Goal: Task Accomplishment & Management: Use online tool/utility

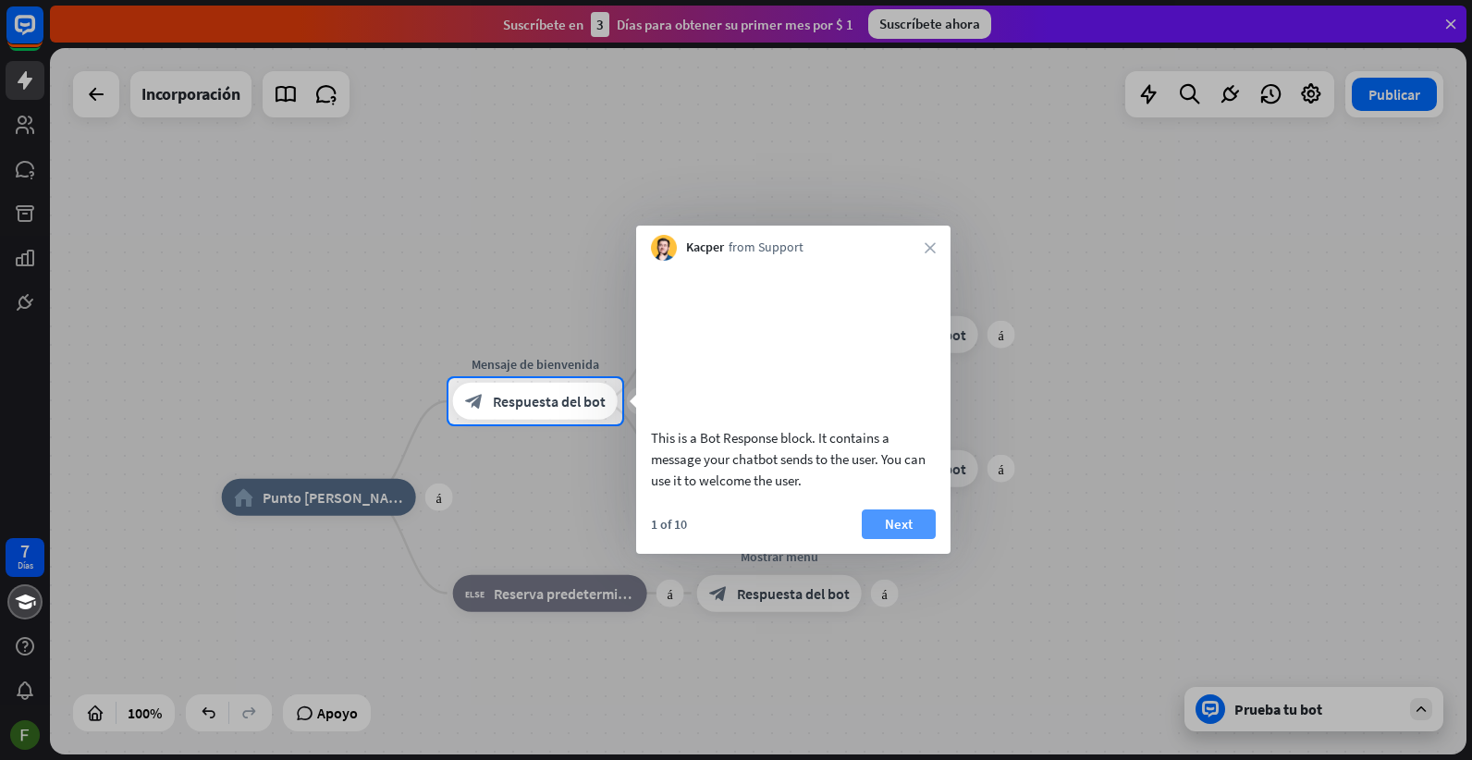
click at [914, 538] on button "Next" at bounding box center [899, 525] width 74 height 30
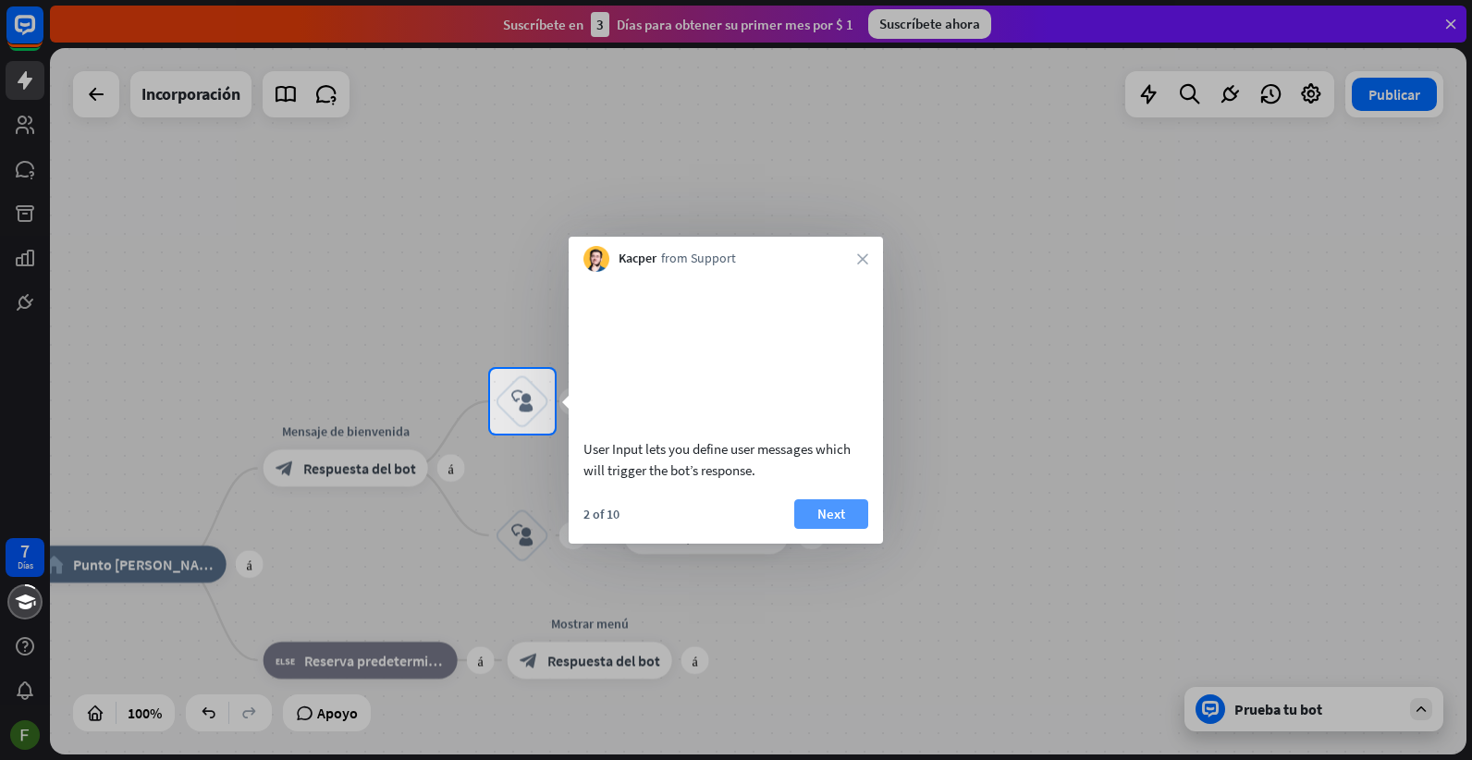
click at [849, 529] on button "Next" at bounding box center [831, 514] width 74 height 30
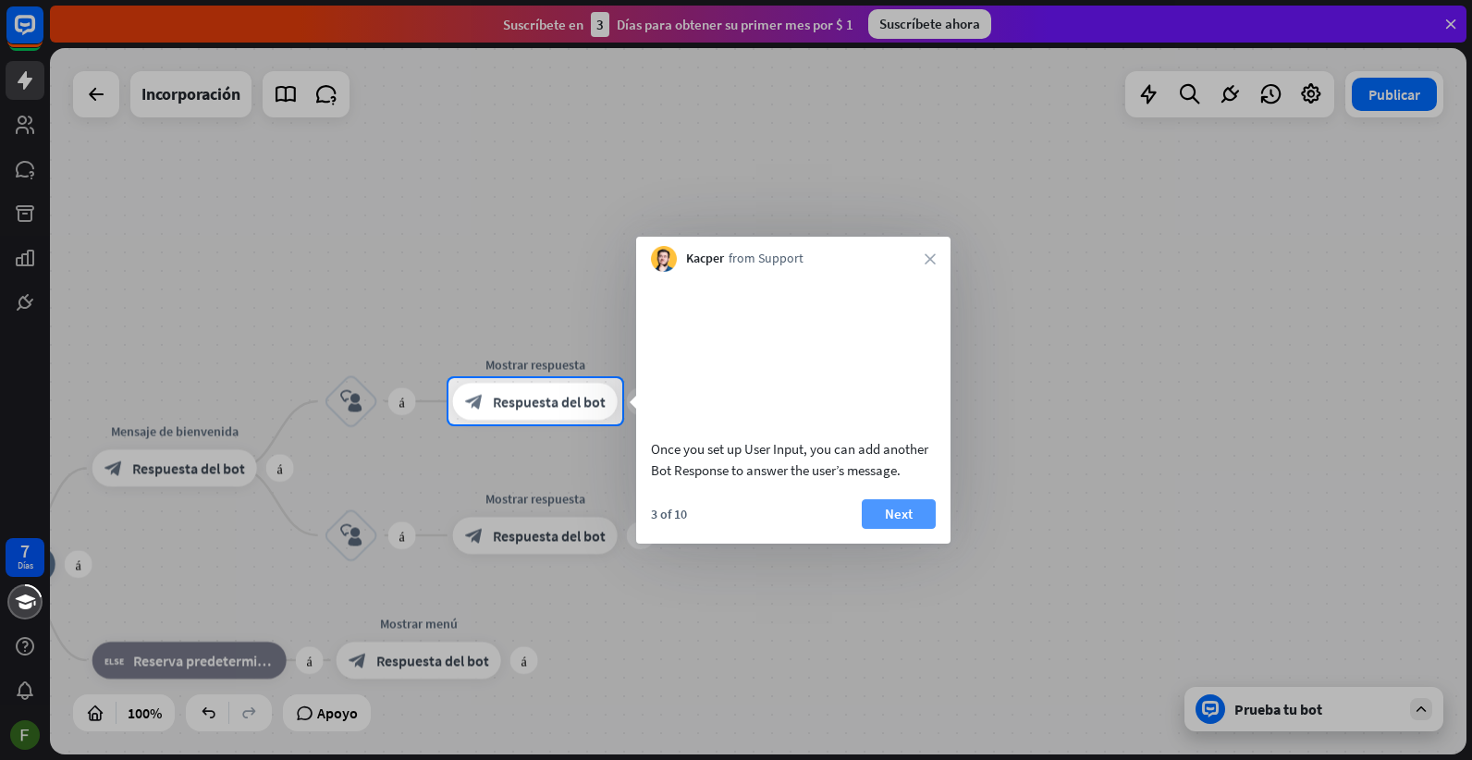
click at [900, 527] on font "Next" at bounding box center [899, 514] width 28 height 26
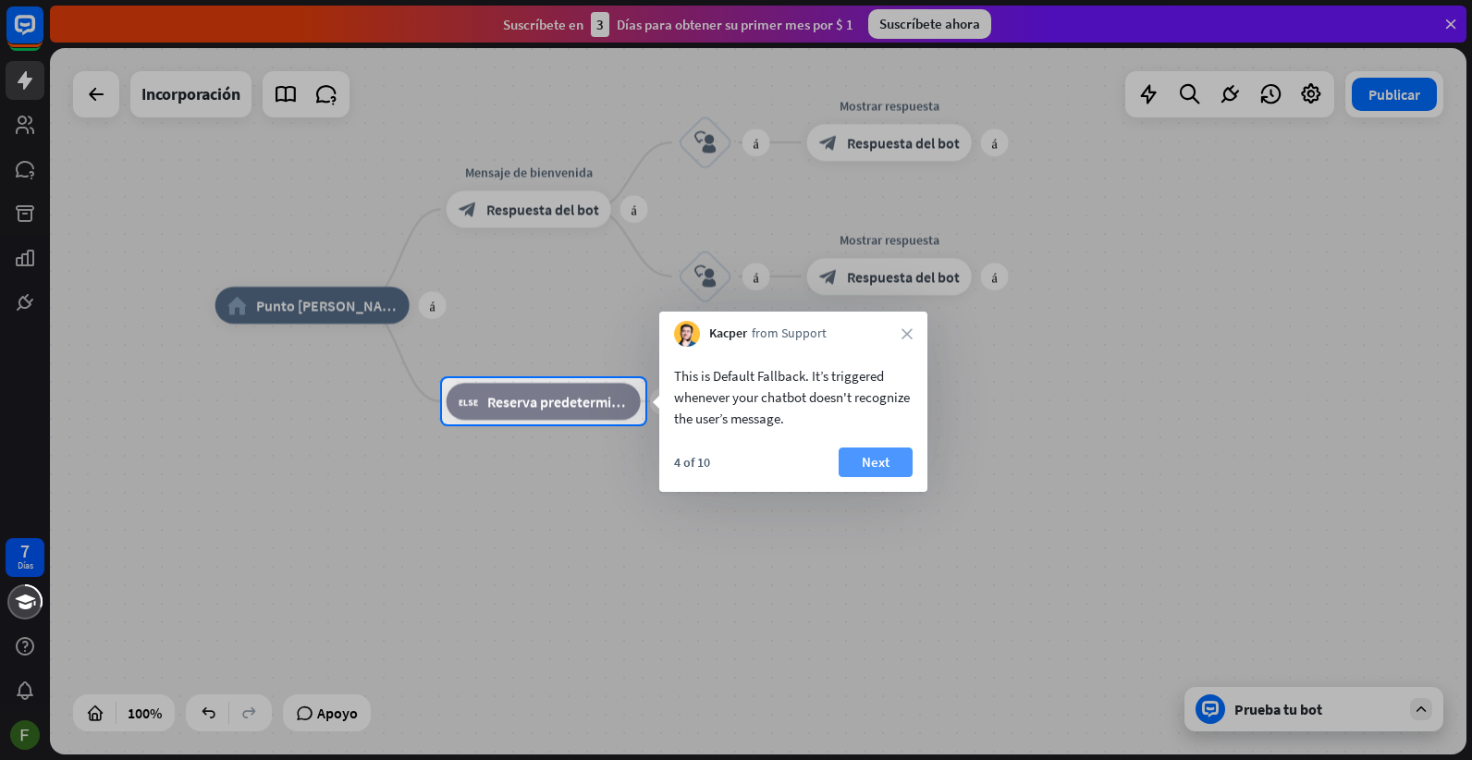
click at [889, 449] on button "Next" at bounding box center [876, 463] width 74 height 30
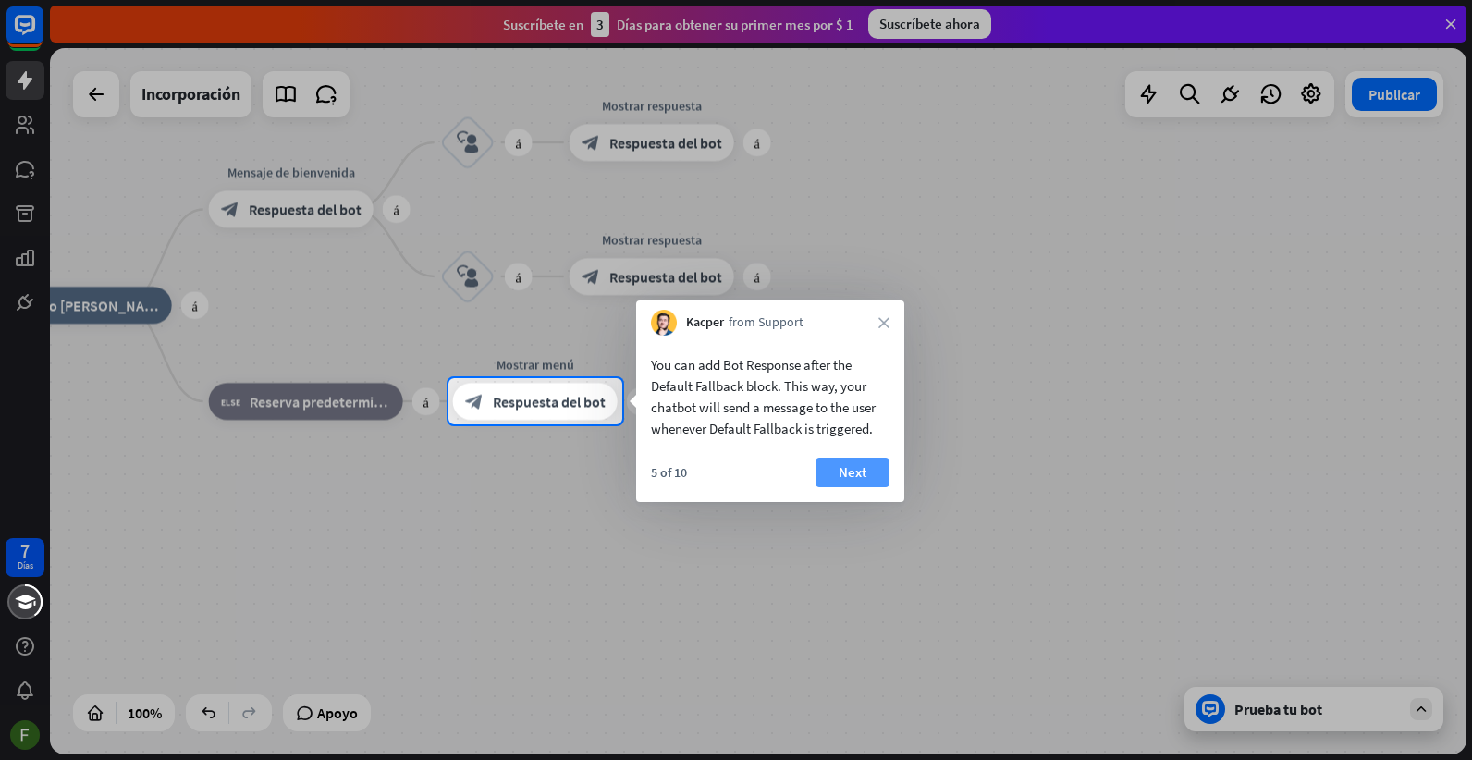
click at [872, 468] on button "Next" at bounding box center [853, 473] width 74 height 30
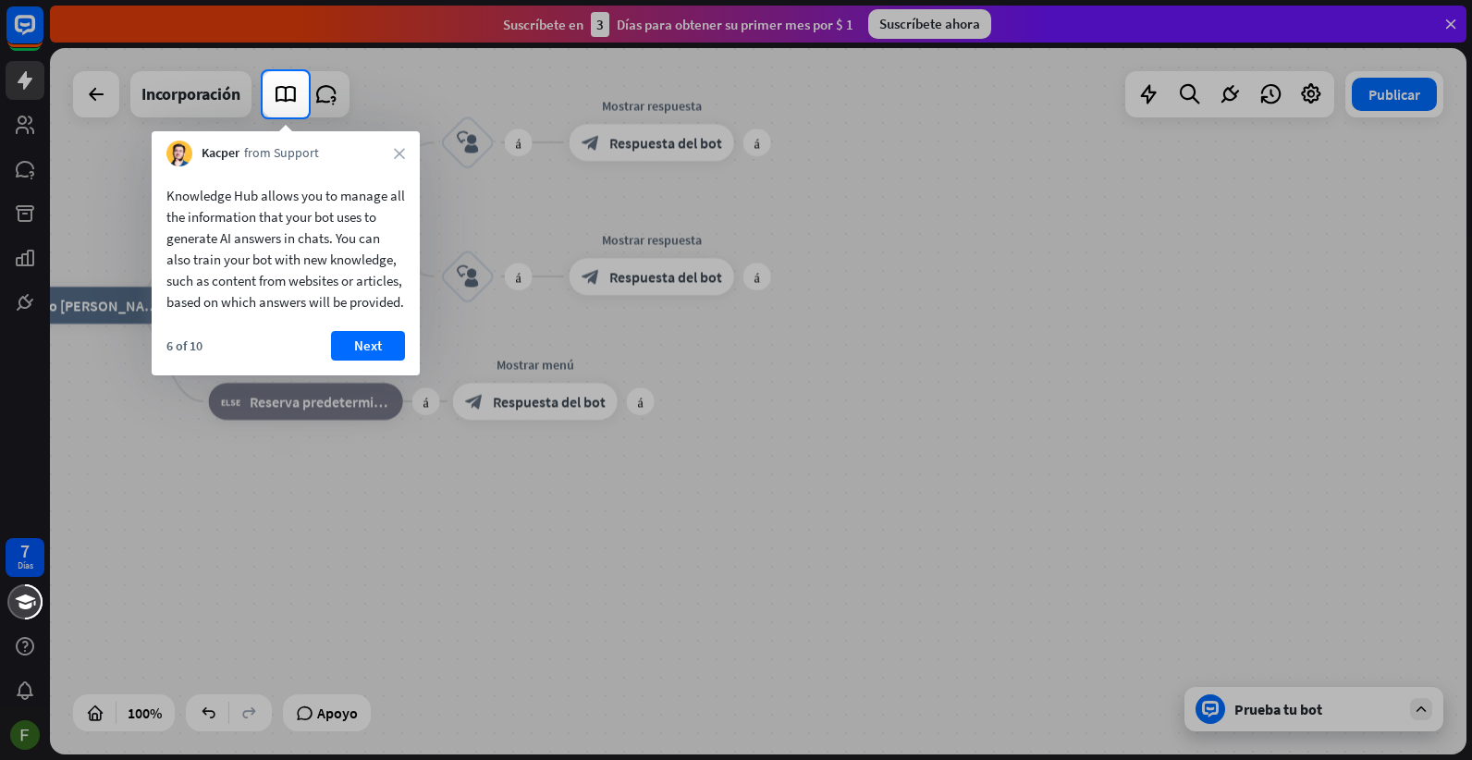
click at [376, 349] on font "Next" at bounding box center [368, 346] width 28 height 26
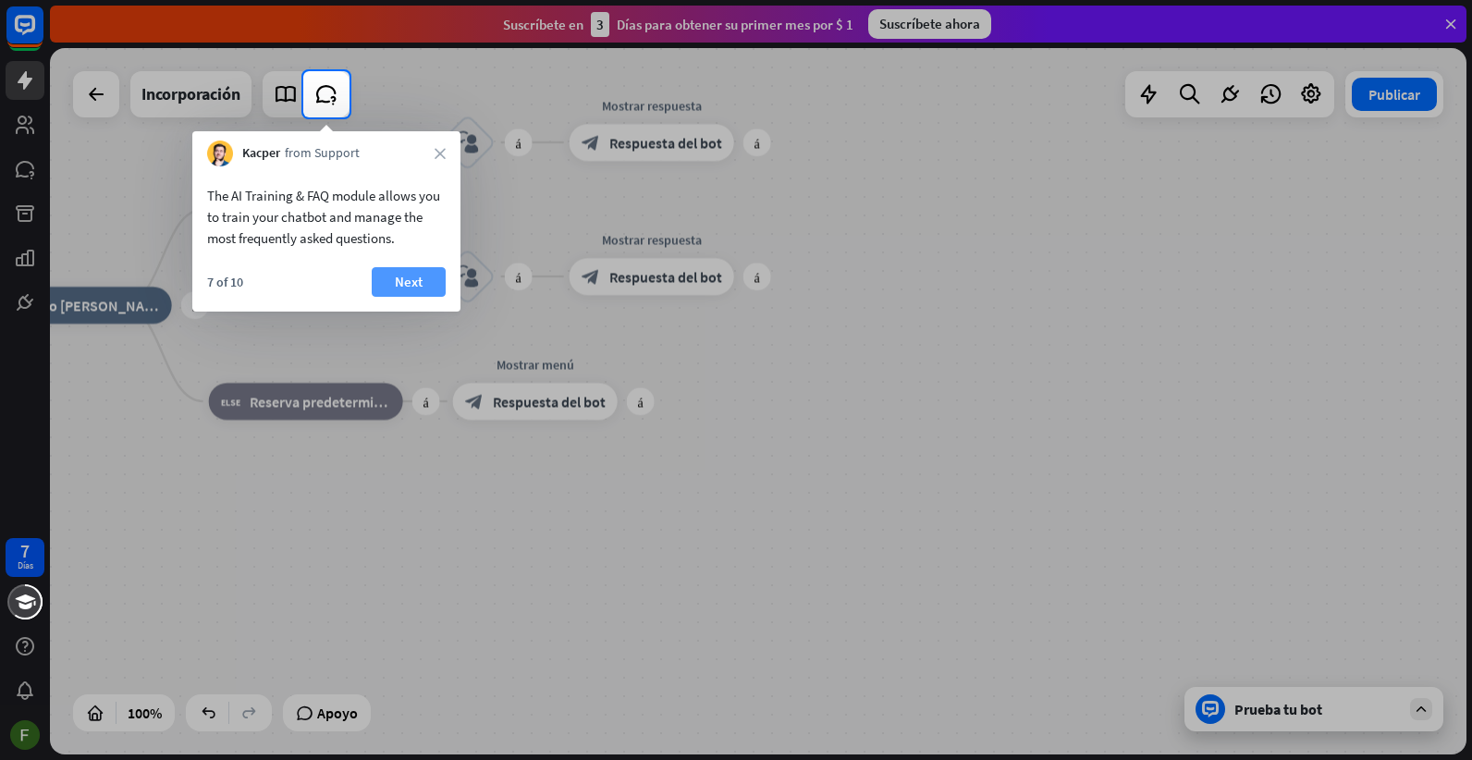
click at [427, 283] on button "Next" at bounding box center [409, 282] width 74 height 30
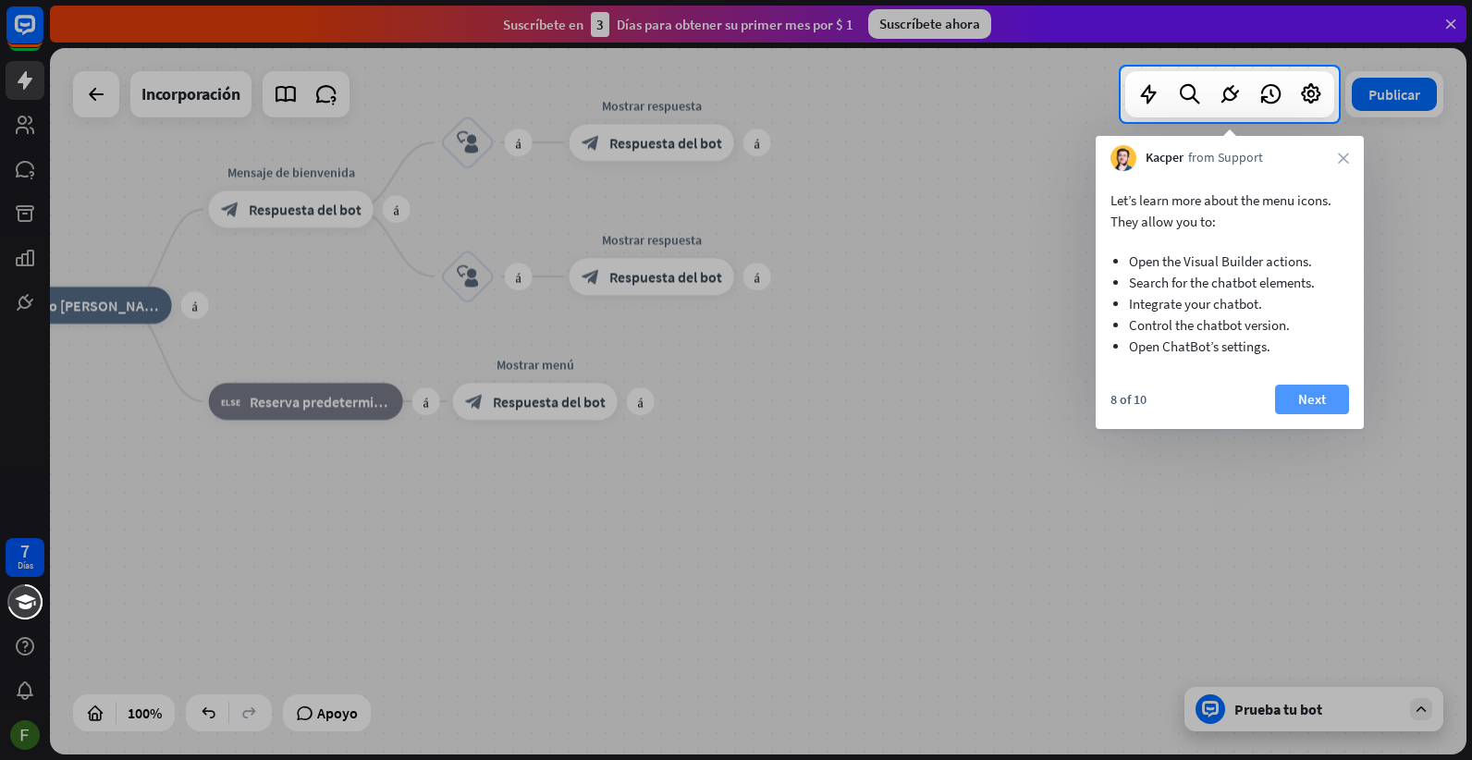
click at [1305, 402] on font "Next" at bounding box center [1313, 400] width 28 height 26
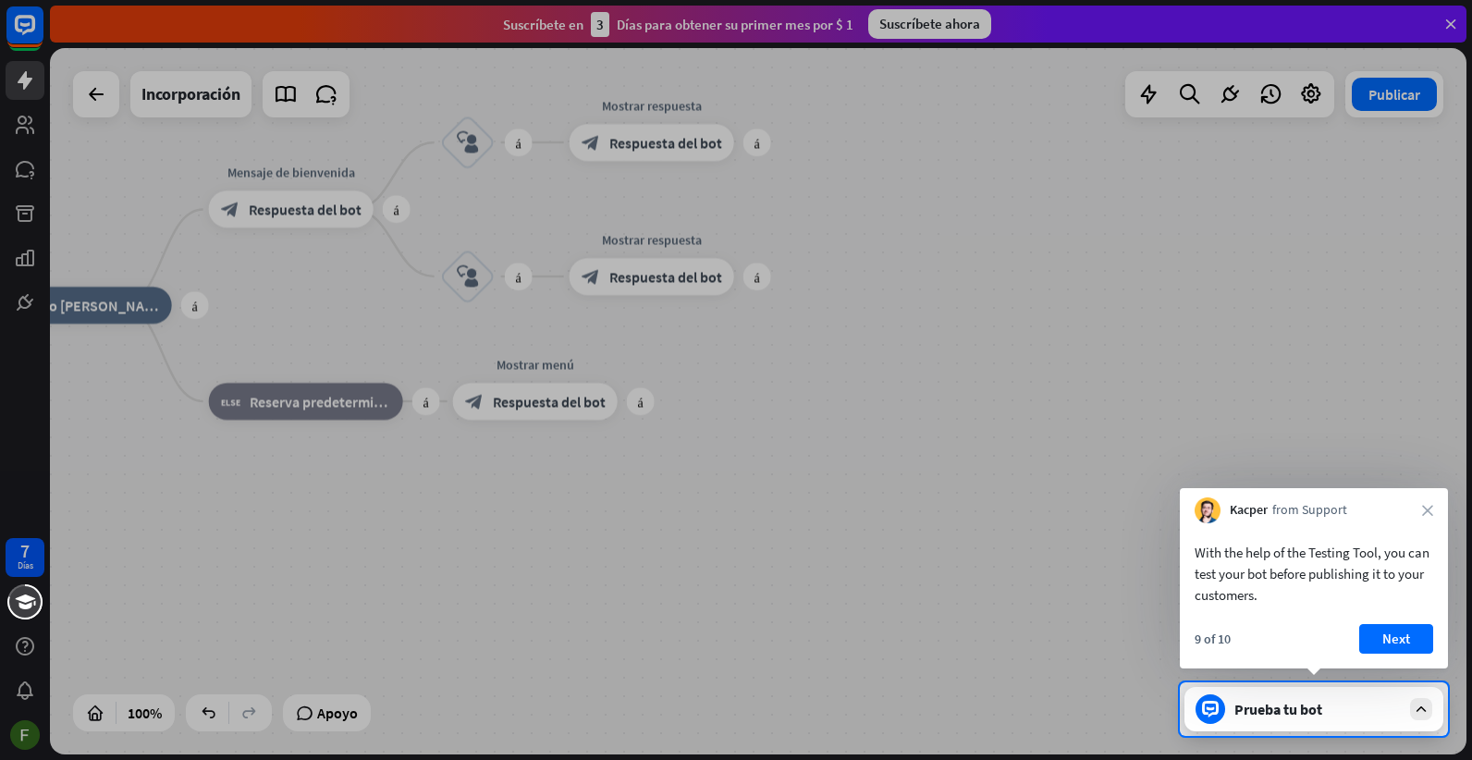
click at [1398, 640] on font "Next" at bounding box center [1397, 639] width 28 height 26
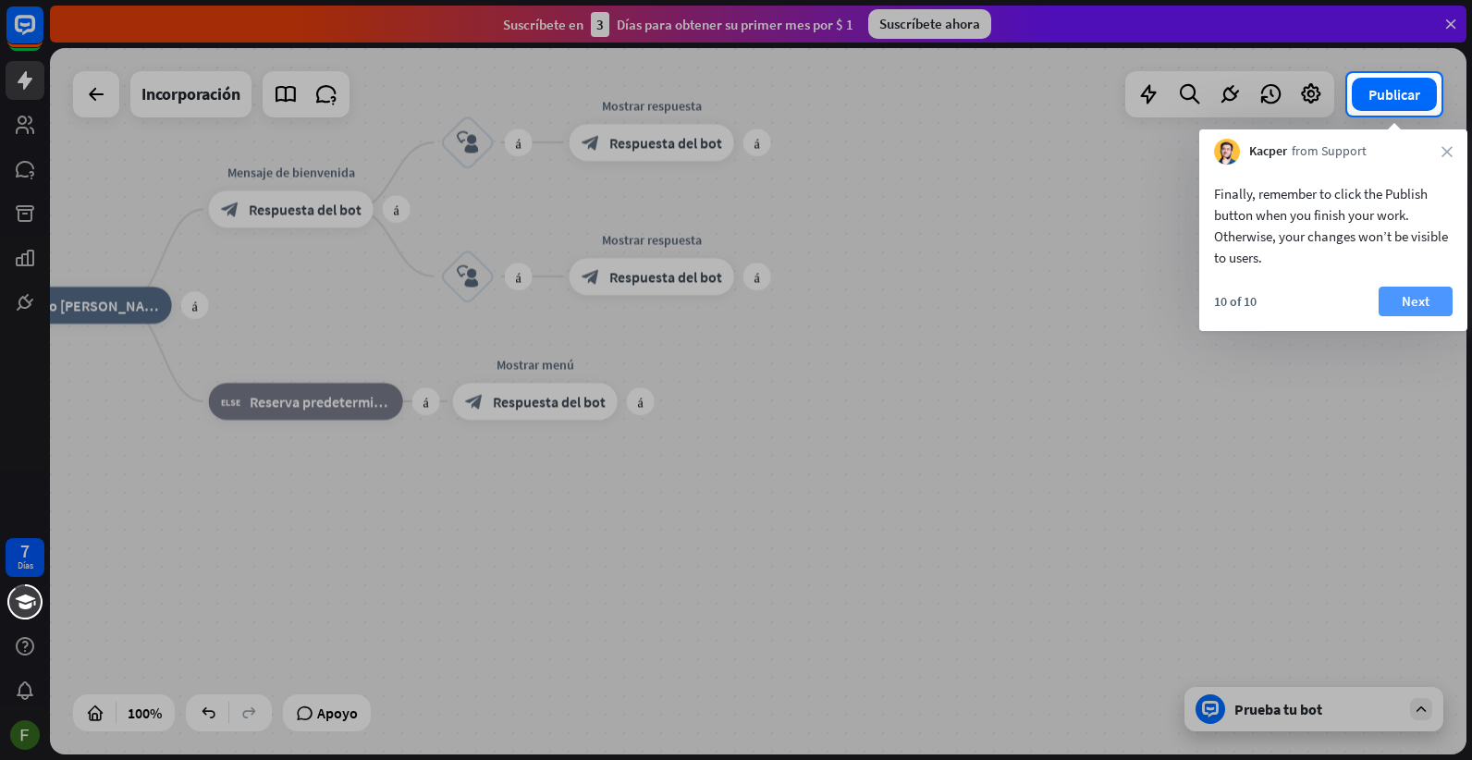
click at [1428, 309] on font "Next" at bounding box center [1416, 302] width 28 height 26
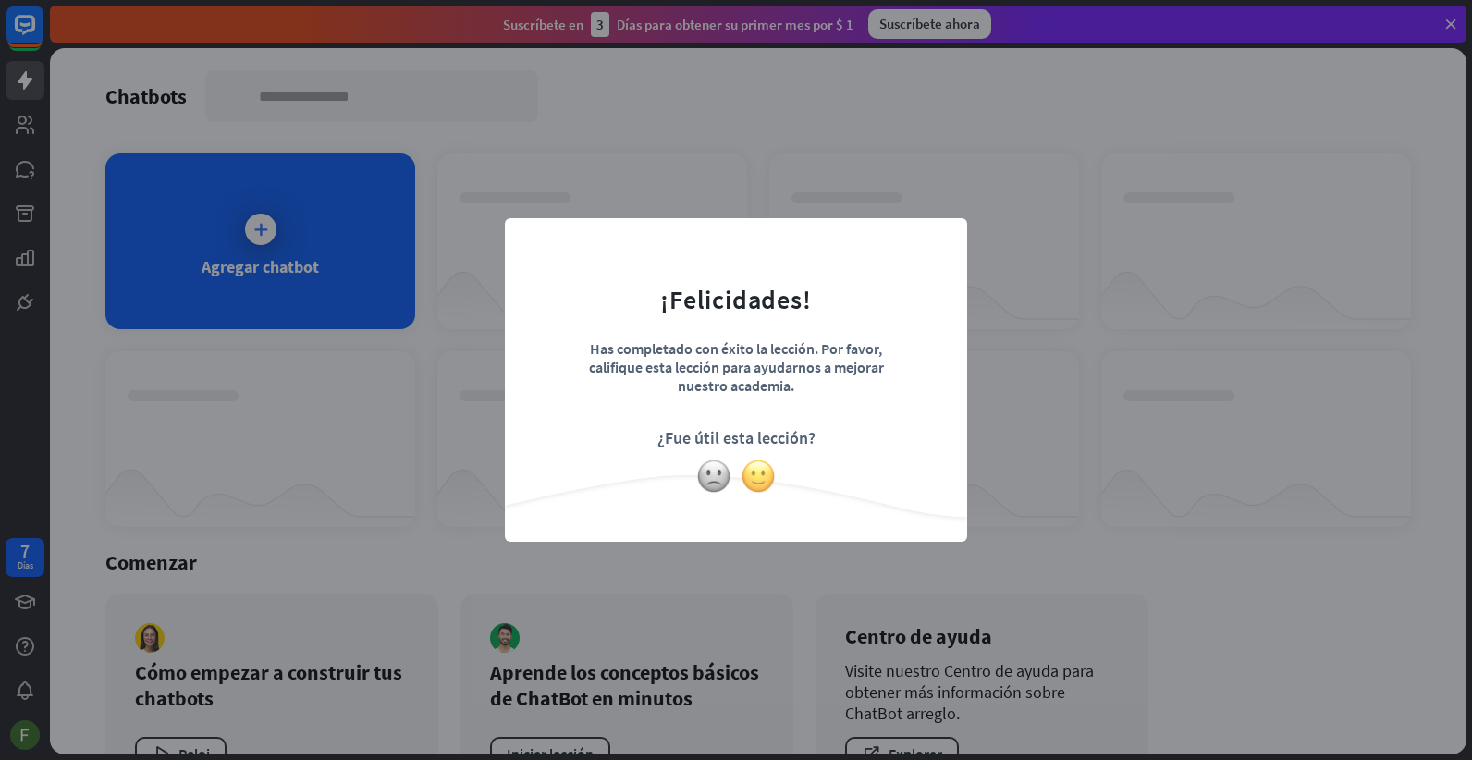
click at [757, 478] on img at bounding box center [758, 476] width 35 height 35
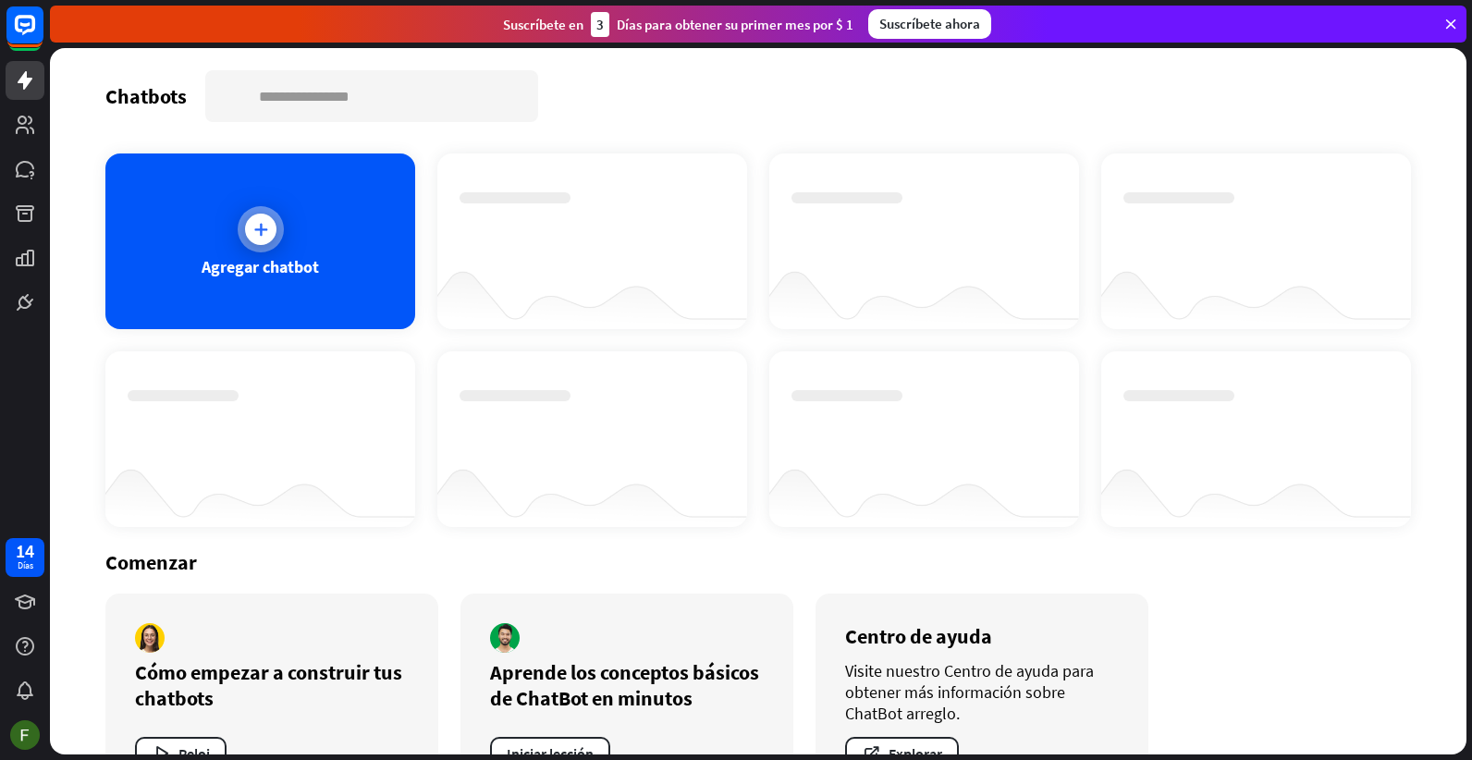
click at [329, 251] on div "Agregar chatbot" at bounding box center [260, 242] width 310 height 176
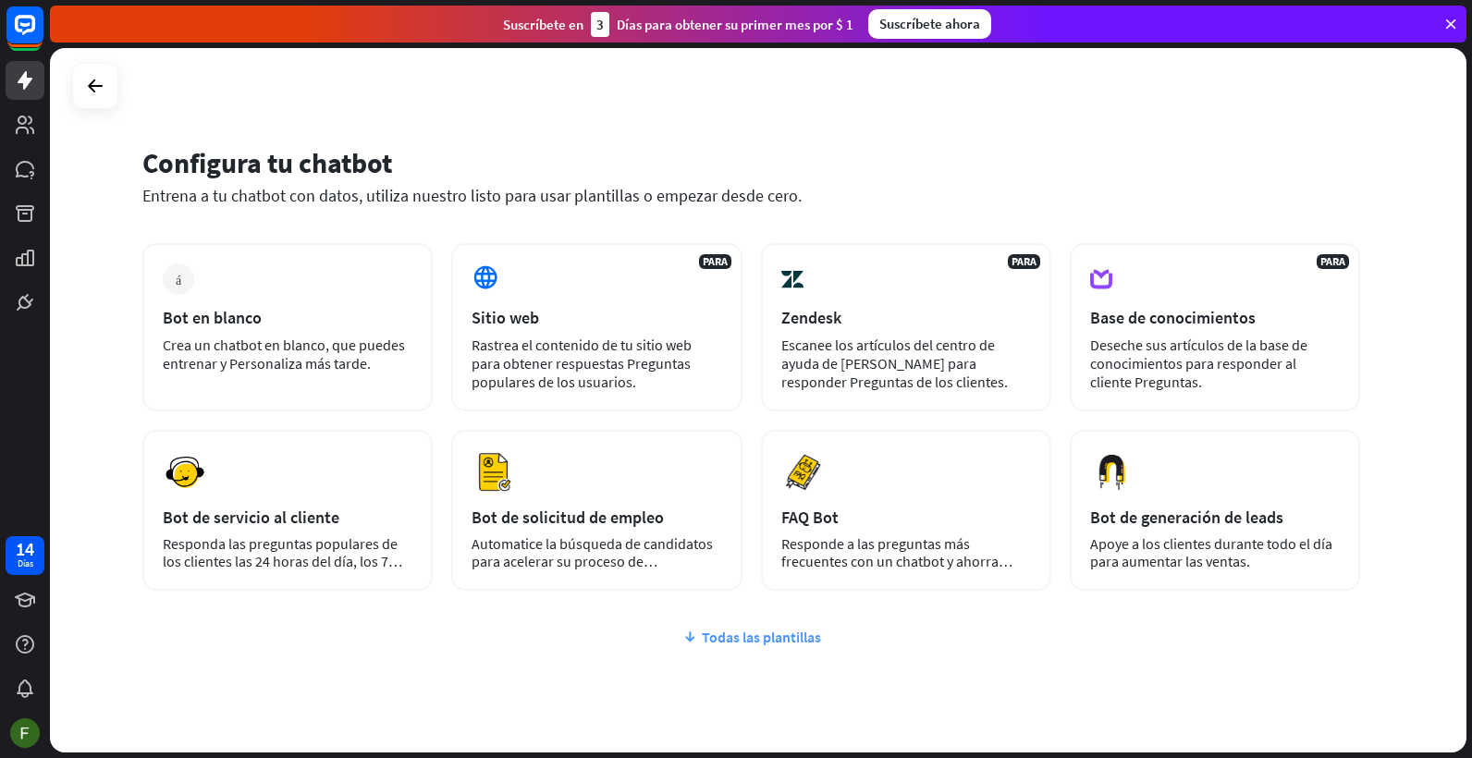
click at [744, 637] on font "Todas las plantillas" at bounding box center [761, 637] width 119 height 18
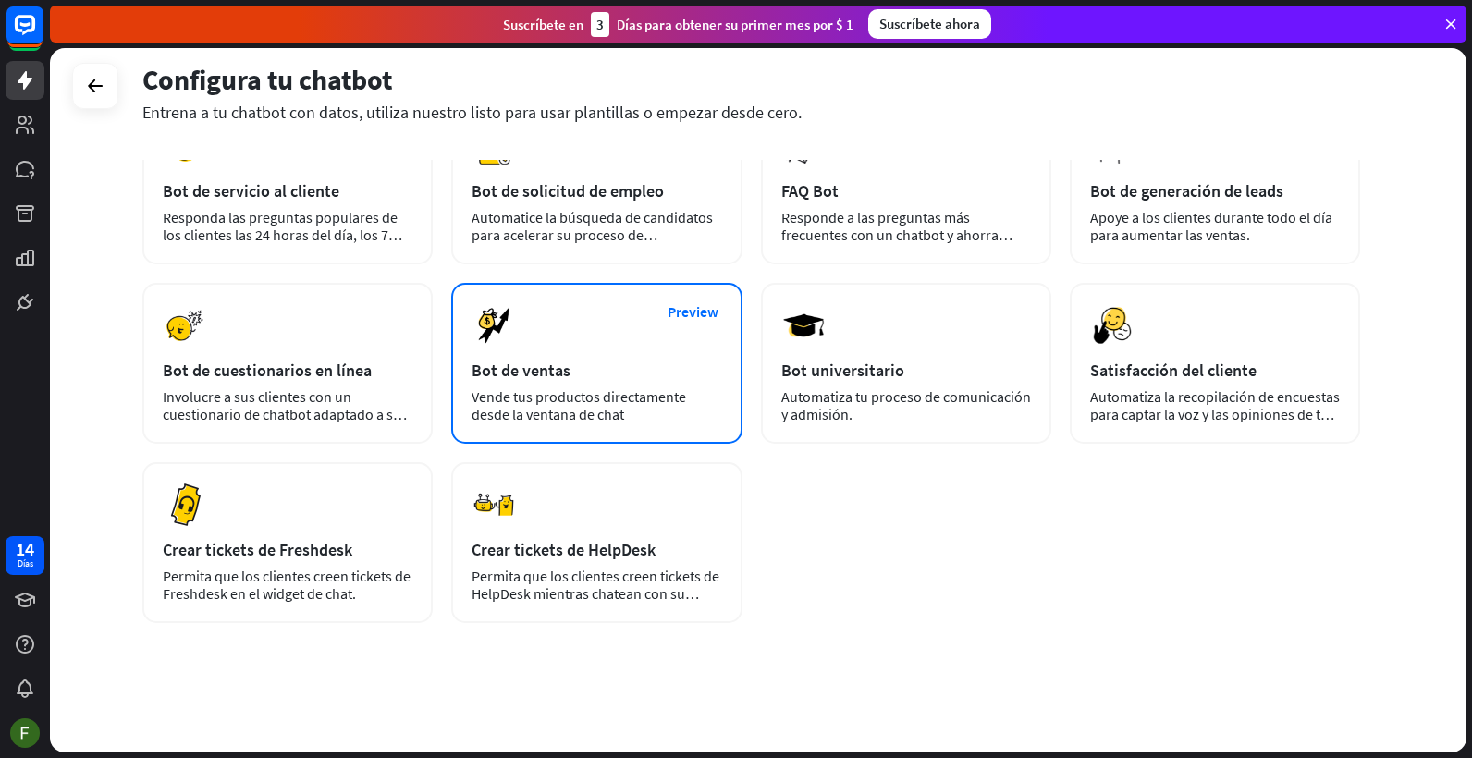
scroll to position [49, 0]
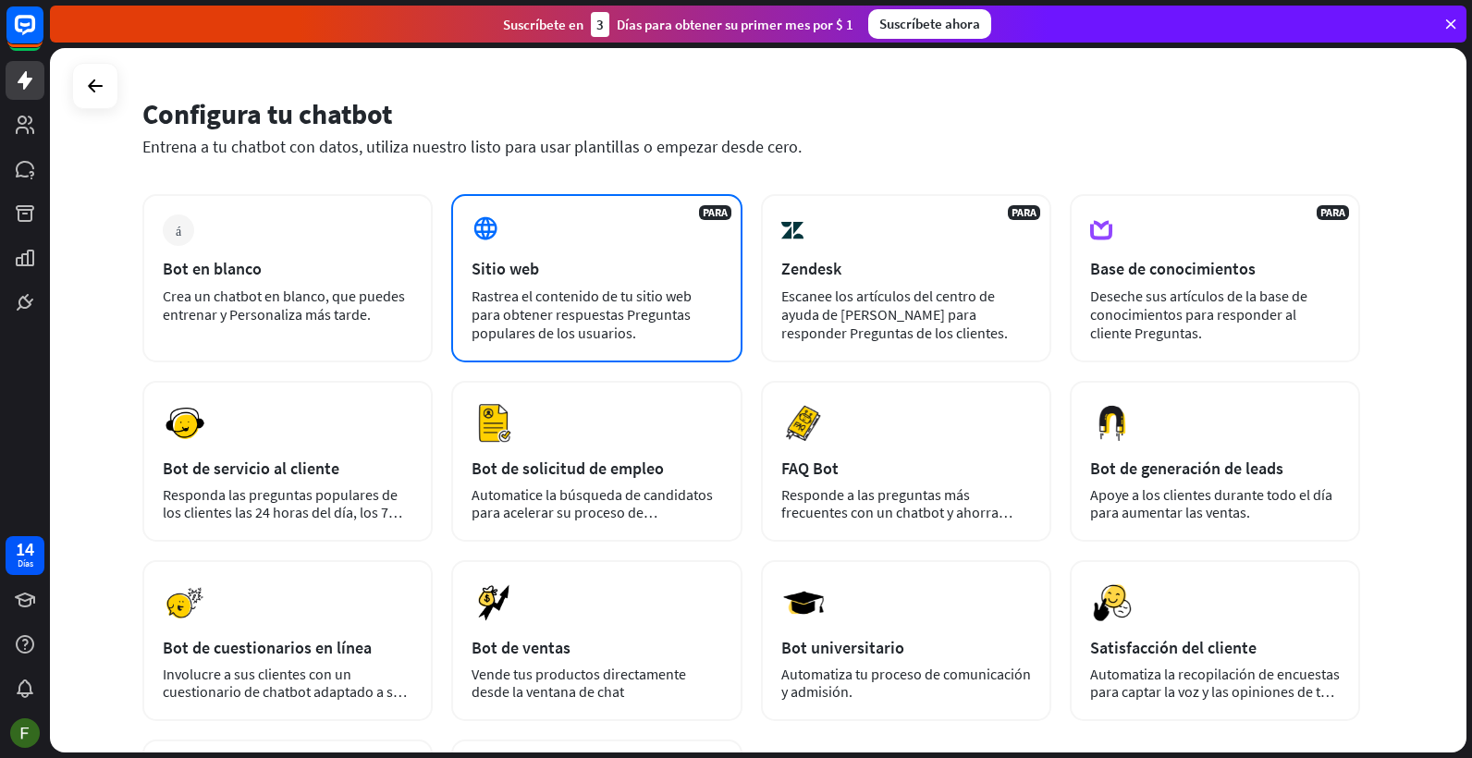
click at [622, 324] on div "Rastrea el contenido de tu sitio web para obtener respuestas Preguntas populare…" at bounding box center [597, 314] width 250 height 55
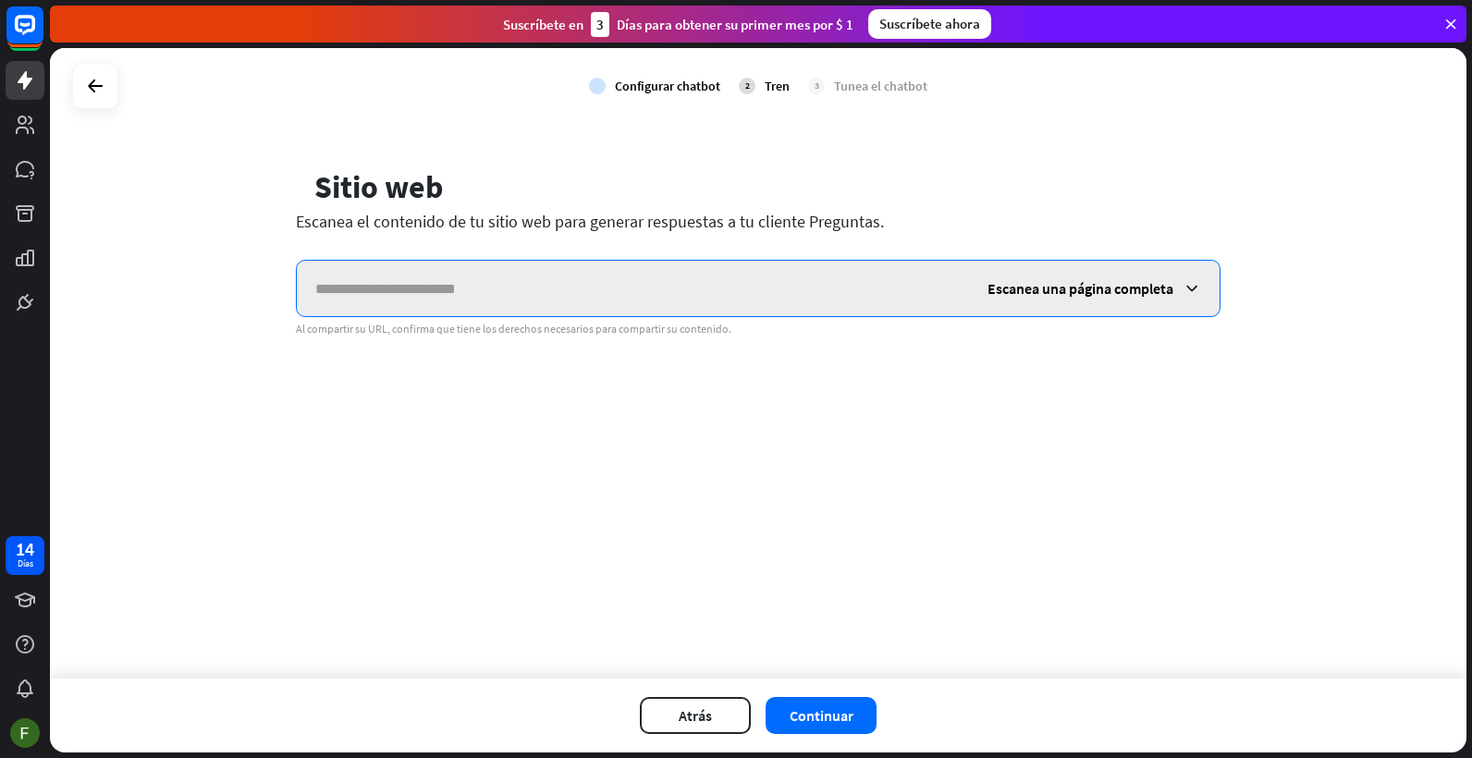
click at [384, 290] on input "text" at bounding box center [633, 288] width 672 height 55
paste input "**********"
type input "**********"
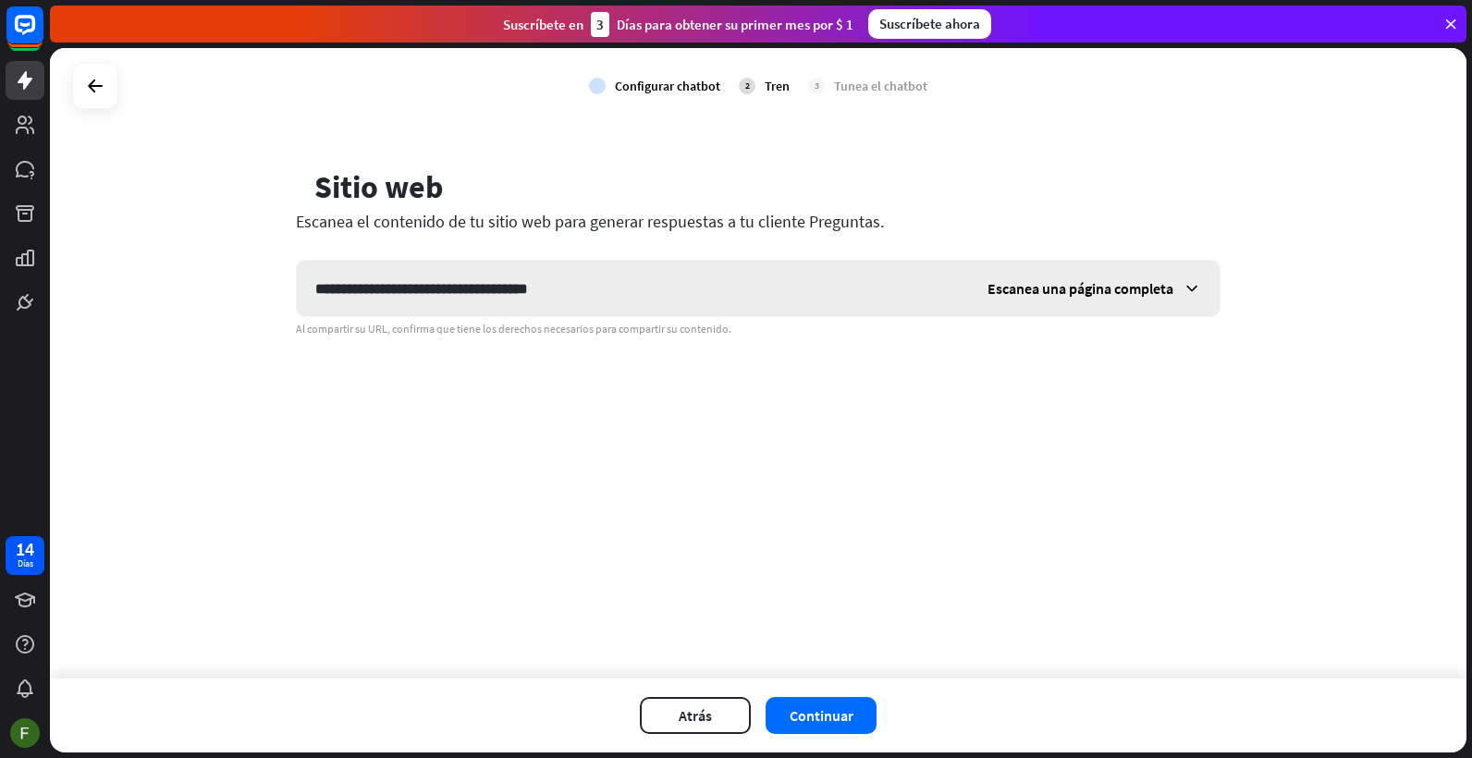
click at [1135, 292] on span "Escanea una página completa" at bounding box center [1081, 288] width 186 height 18
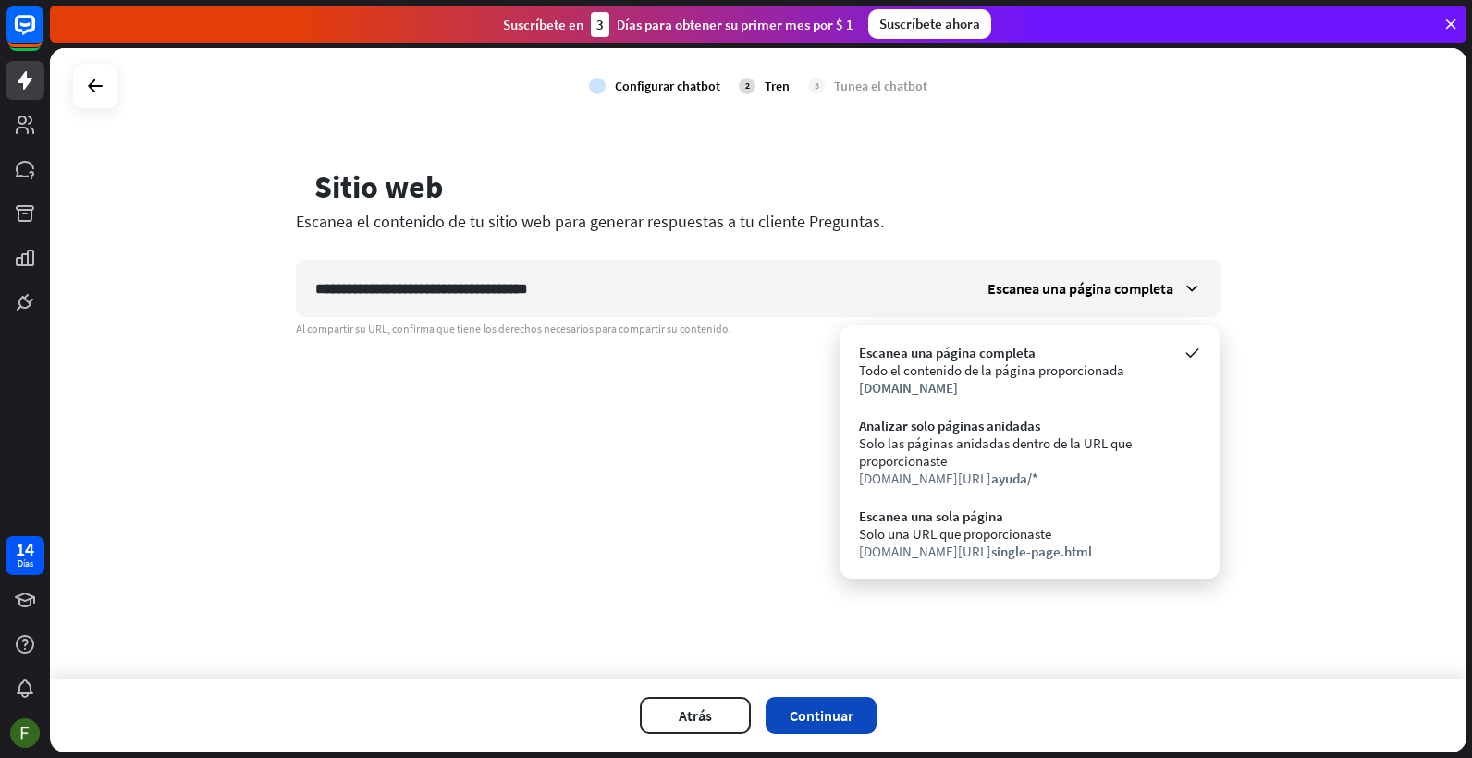
click at [840, 710] on font "Continuar" at bounding box center [822, 716] width 64 height 18
